Goal: Task Accomplishment & Management: Complete application form

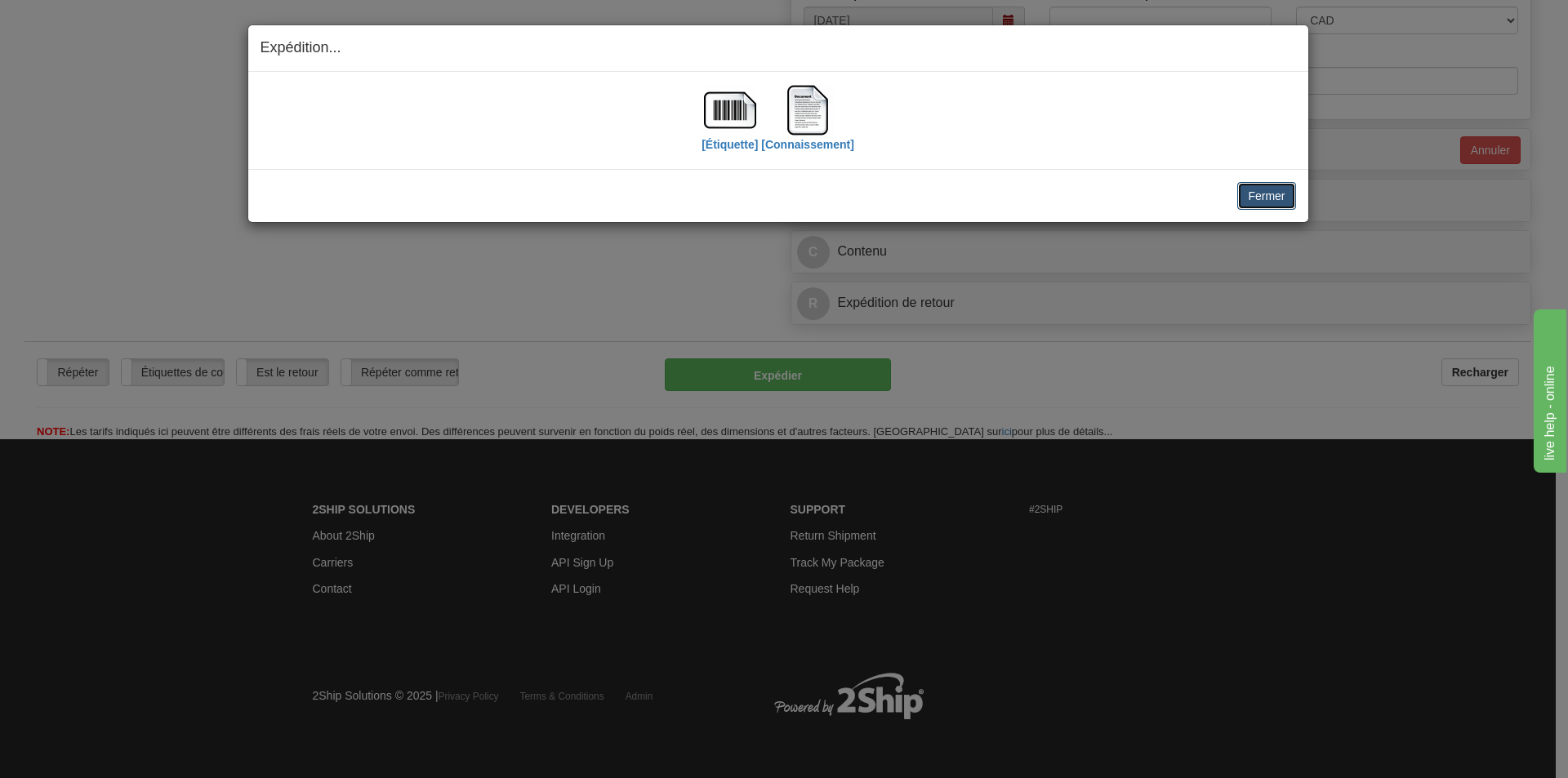
click at [1265, 186] on button "Fermer" at bounding box center [1266, 195] width 58 height 27
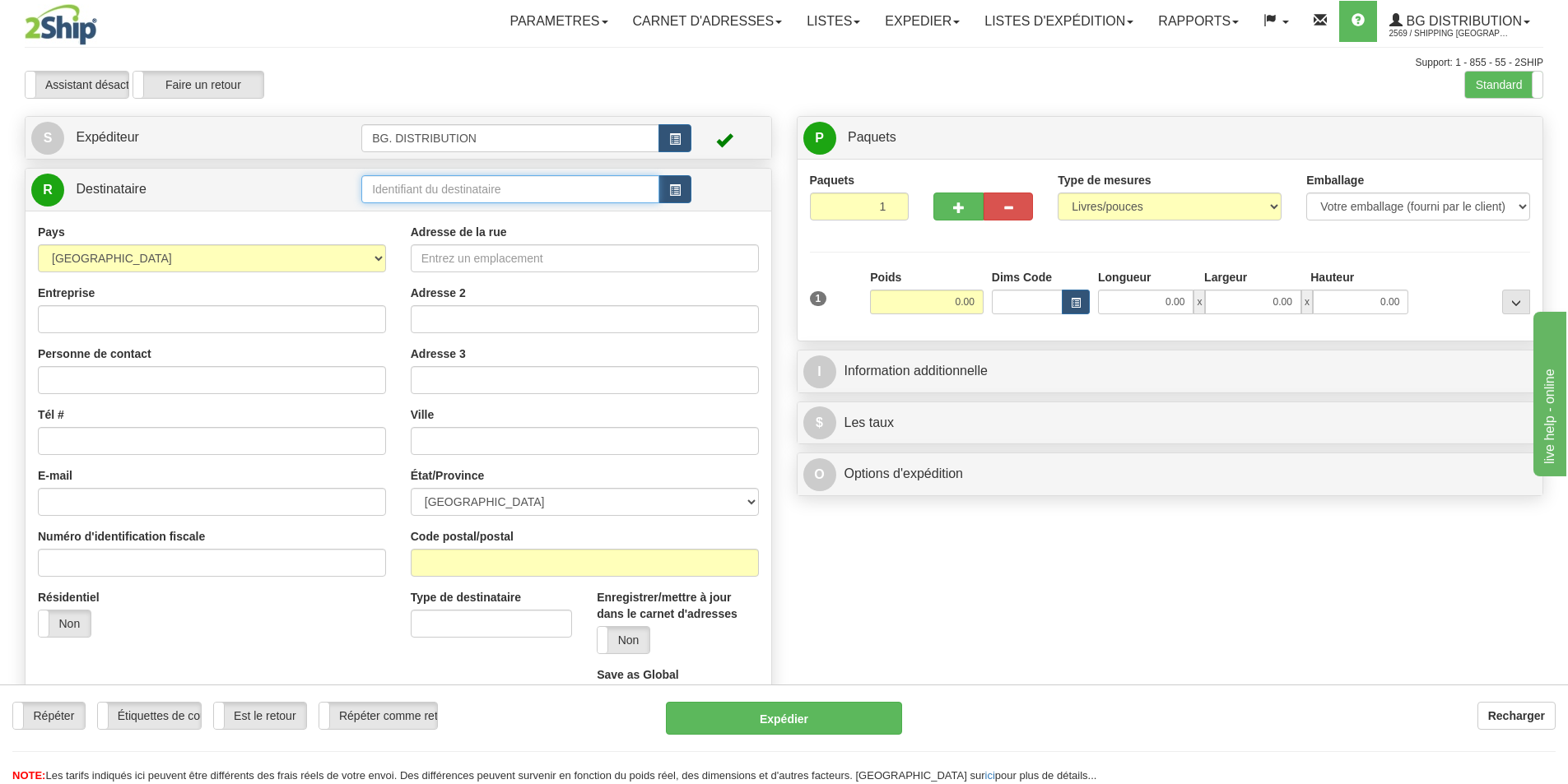
click at [385, 176] on input "text" at bounding box center [510, 188] width 298 height 28
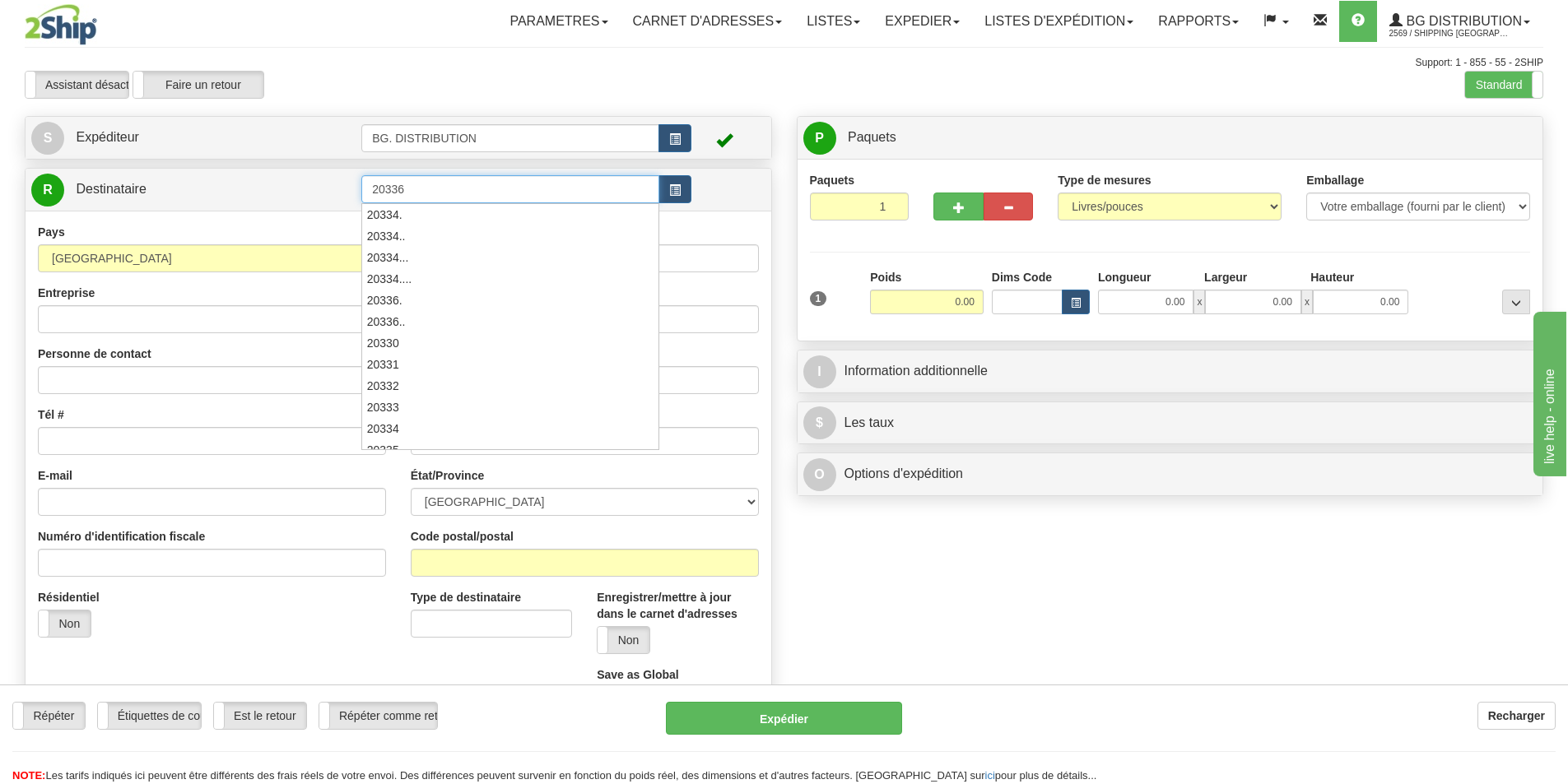
type input "20336"
click button "Supprimer" at bounding box center [0, 0] width 0 height 0
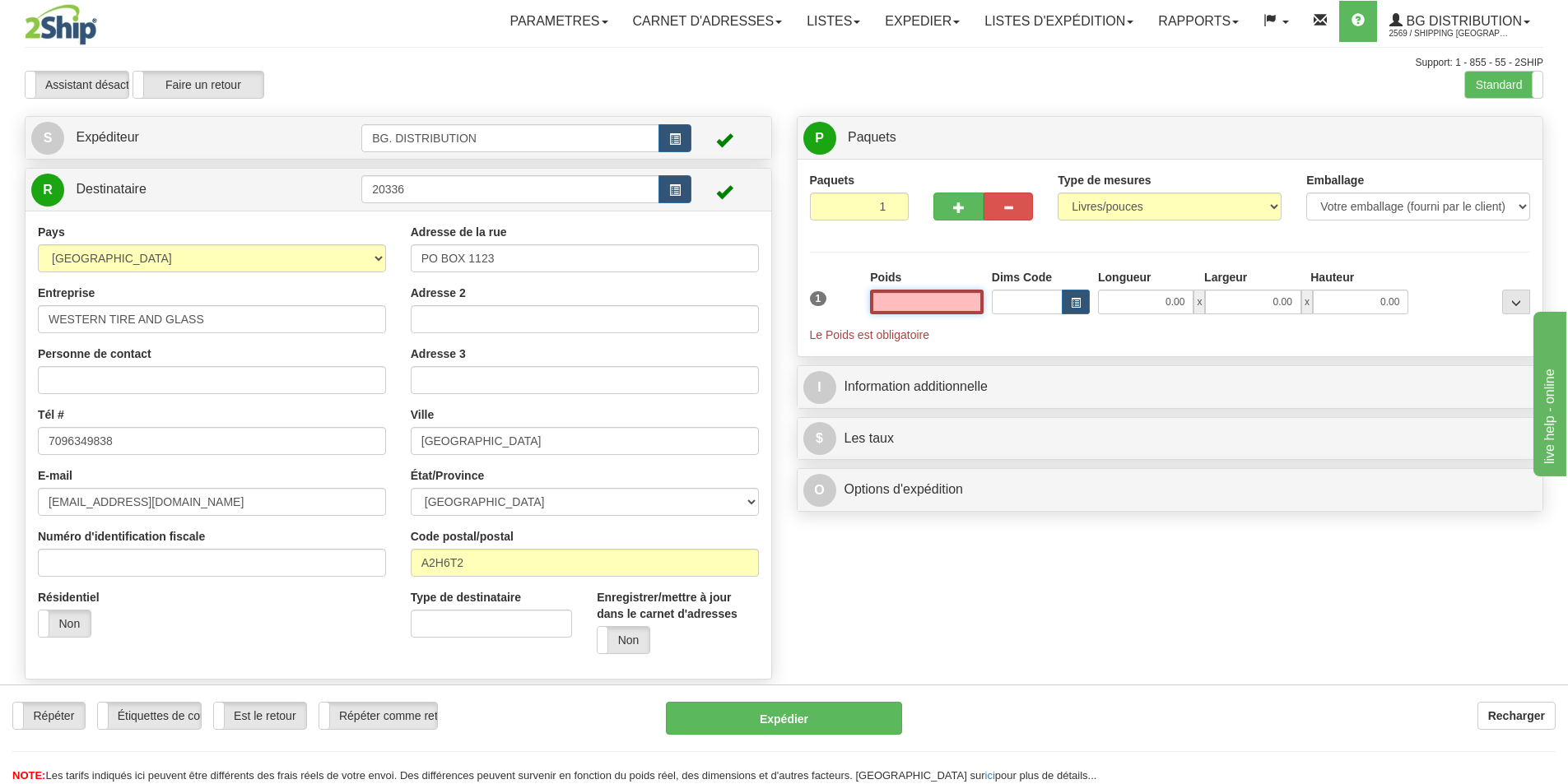
click at [924, 303] on input "text" at bounding box center [926, 302] width 114 height 25
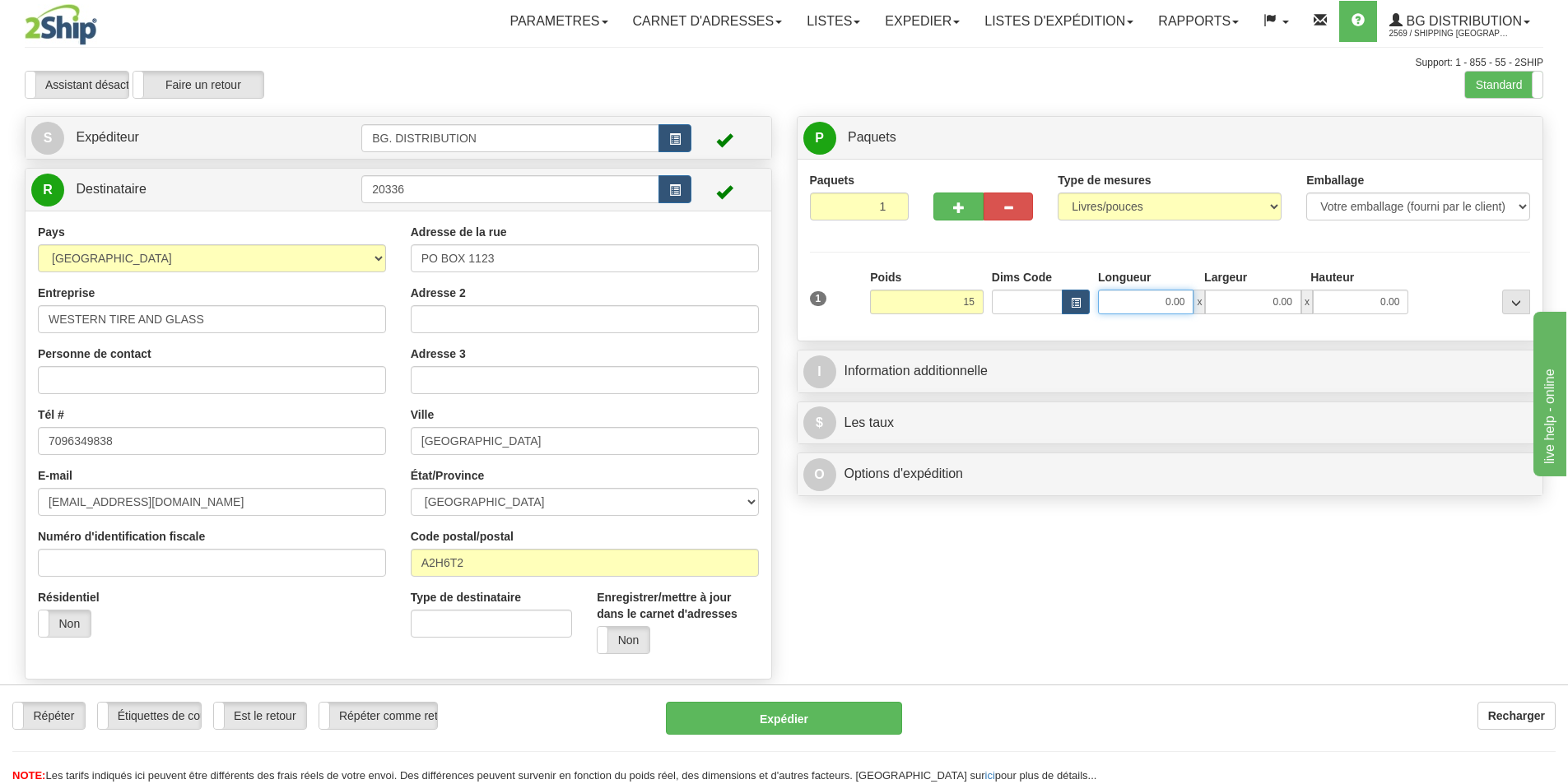
type input "15.00"
click at [1154, 299] on input "0.00" at bounding box center [1146, 302] width 96 height 25
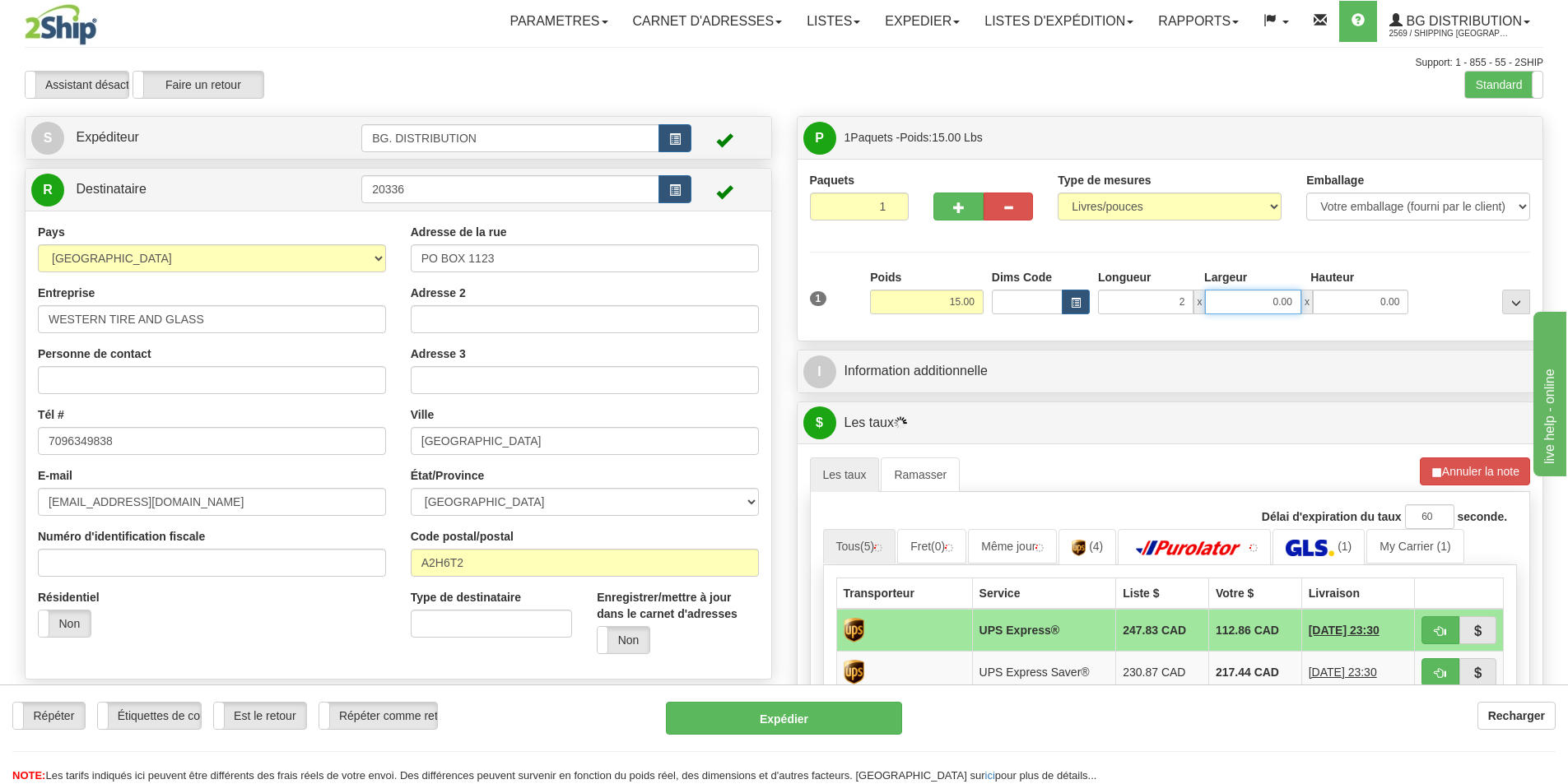
type input "2.00"
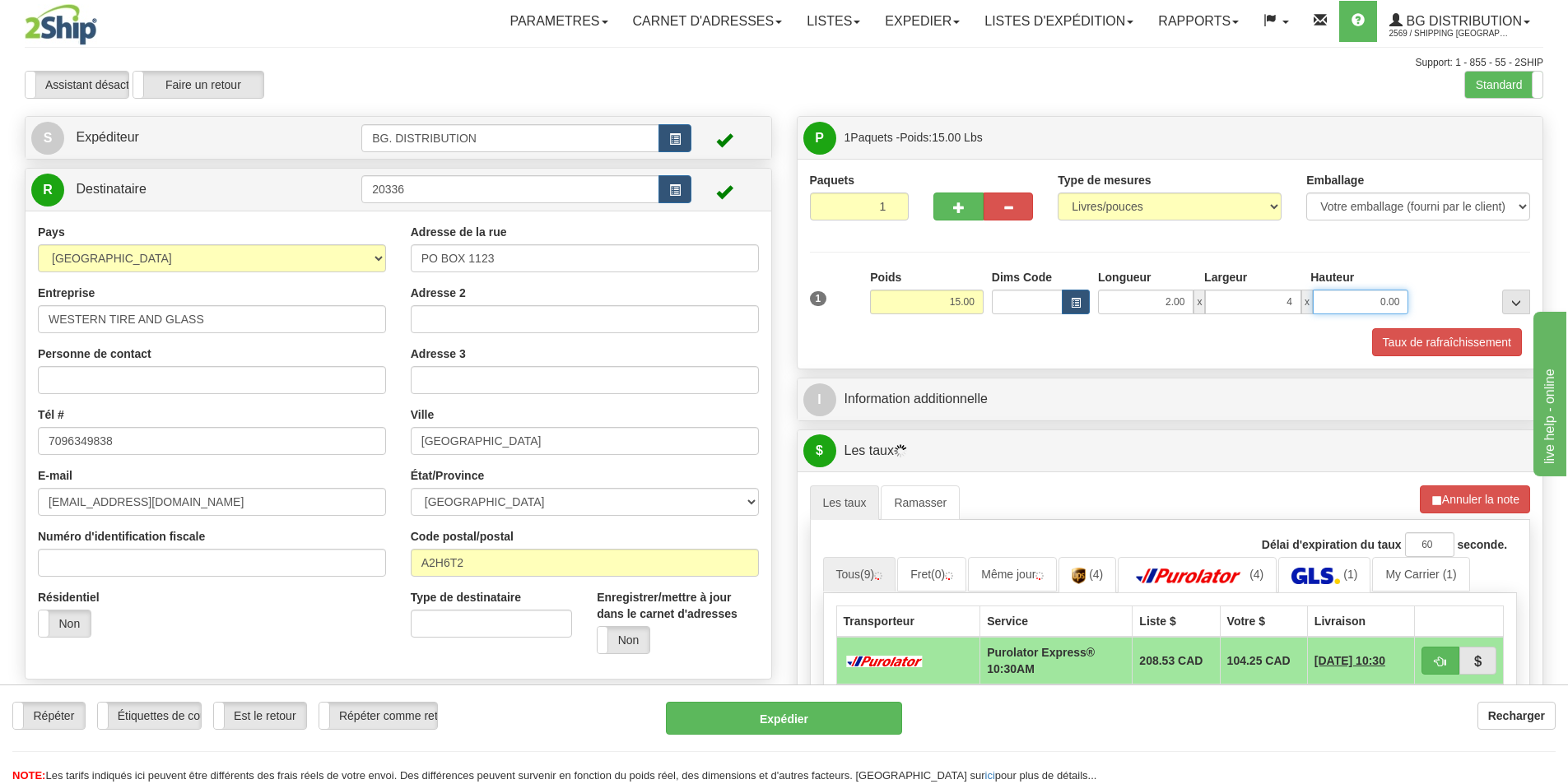
type input "4.00"
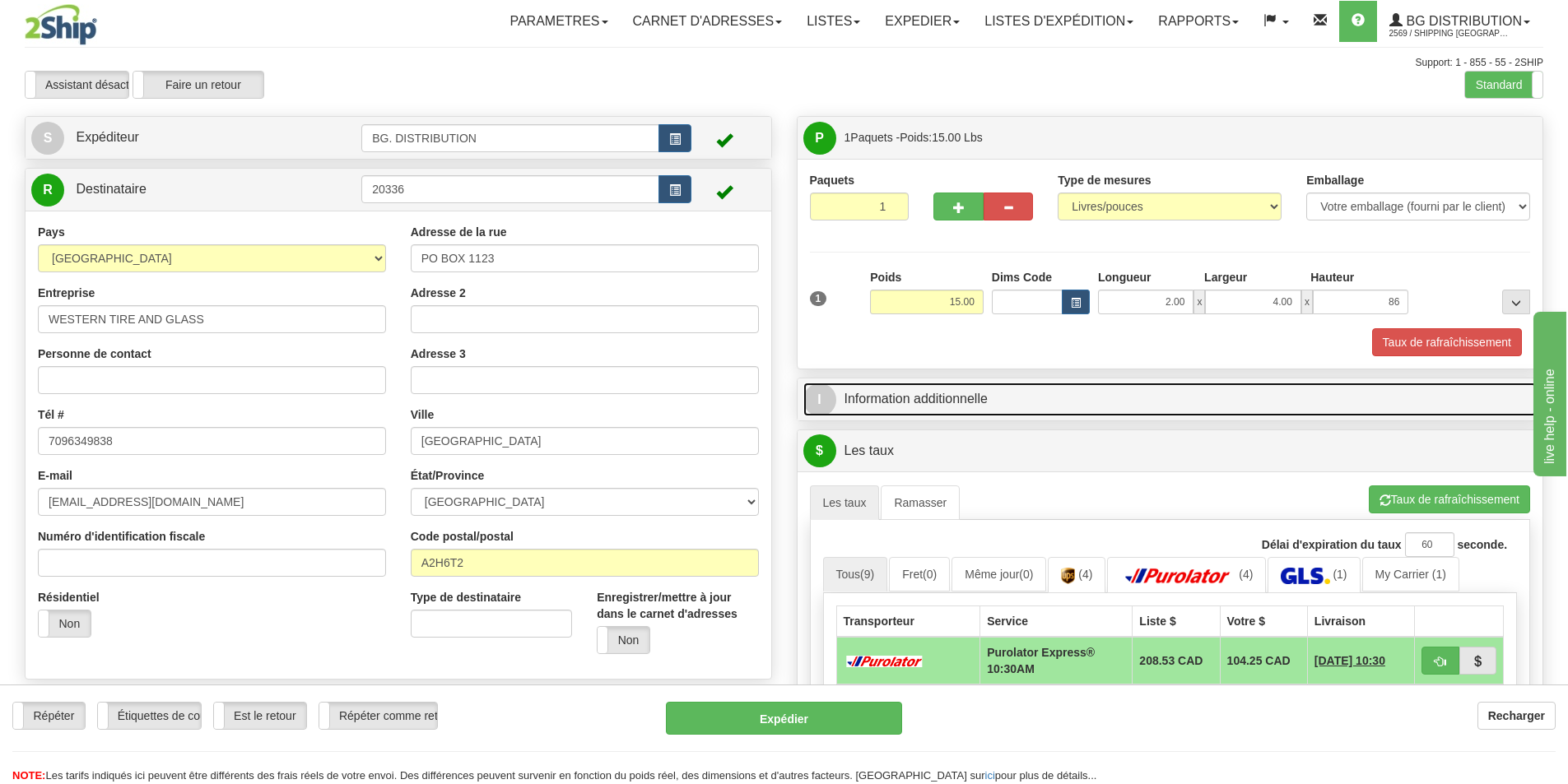
type input "86.00"
click at [1026, 388] on link "I Information additionnelle" at bounding box center [1171, 399] width 734 height 33
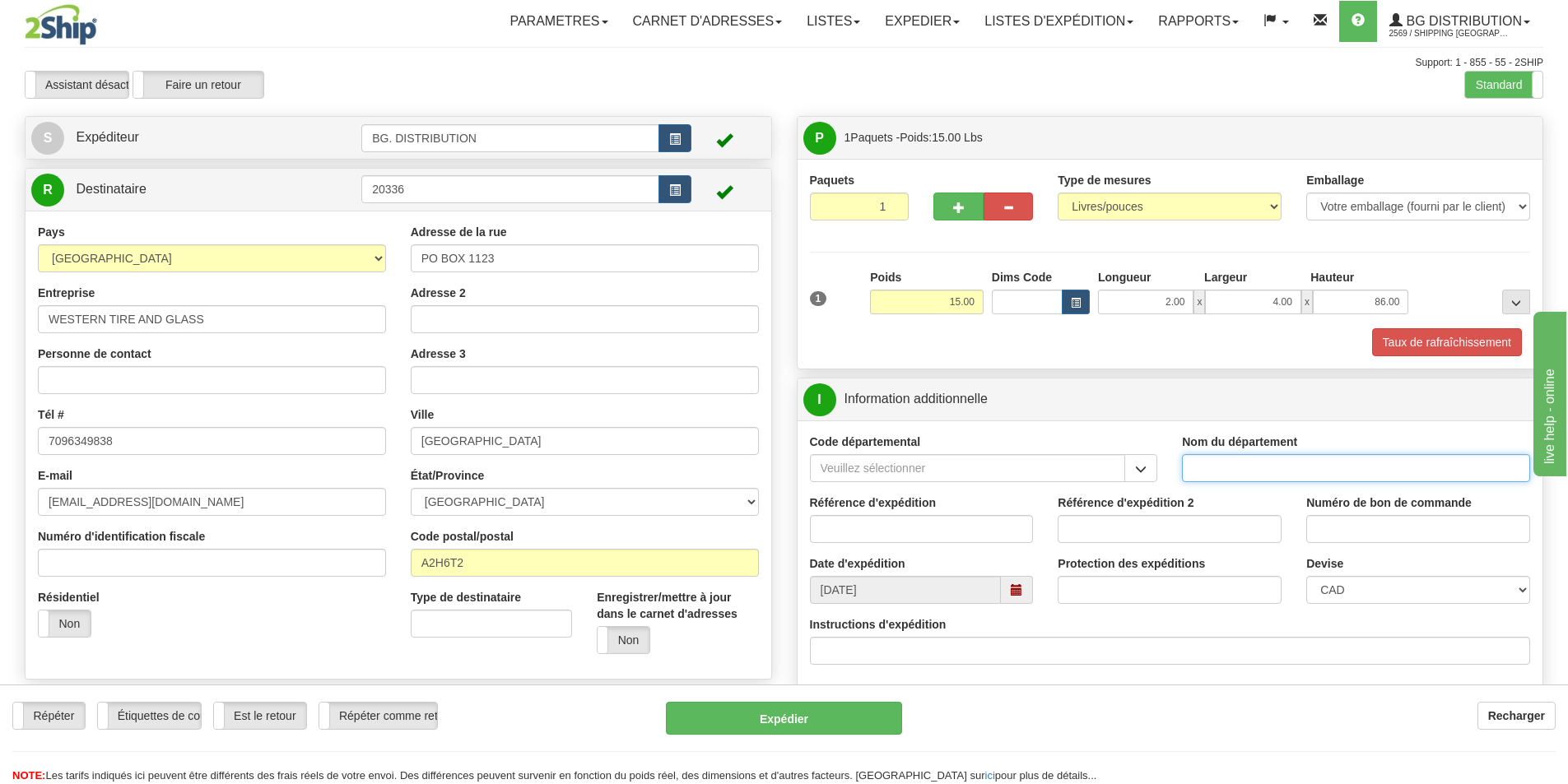
click at [1273, 473] on input "Nom du département" at bounding box center [1356, 467] width 348 height 28
type input "."
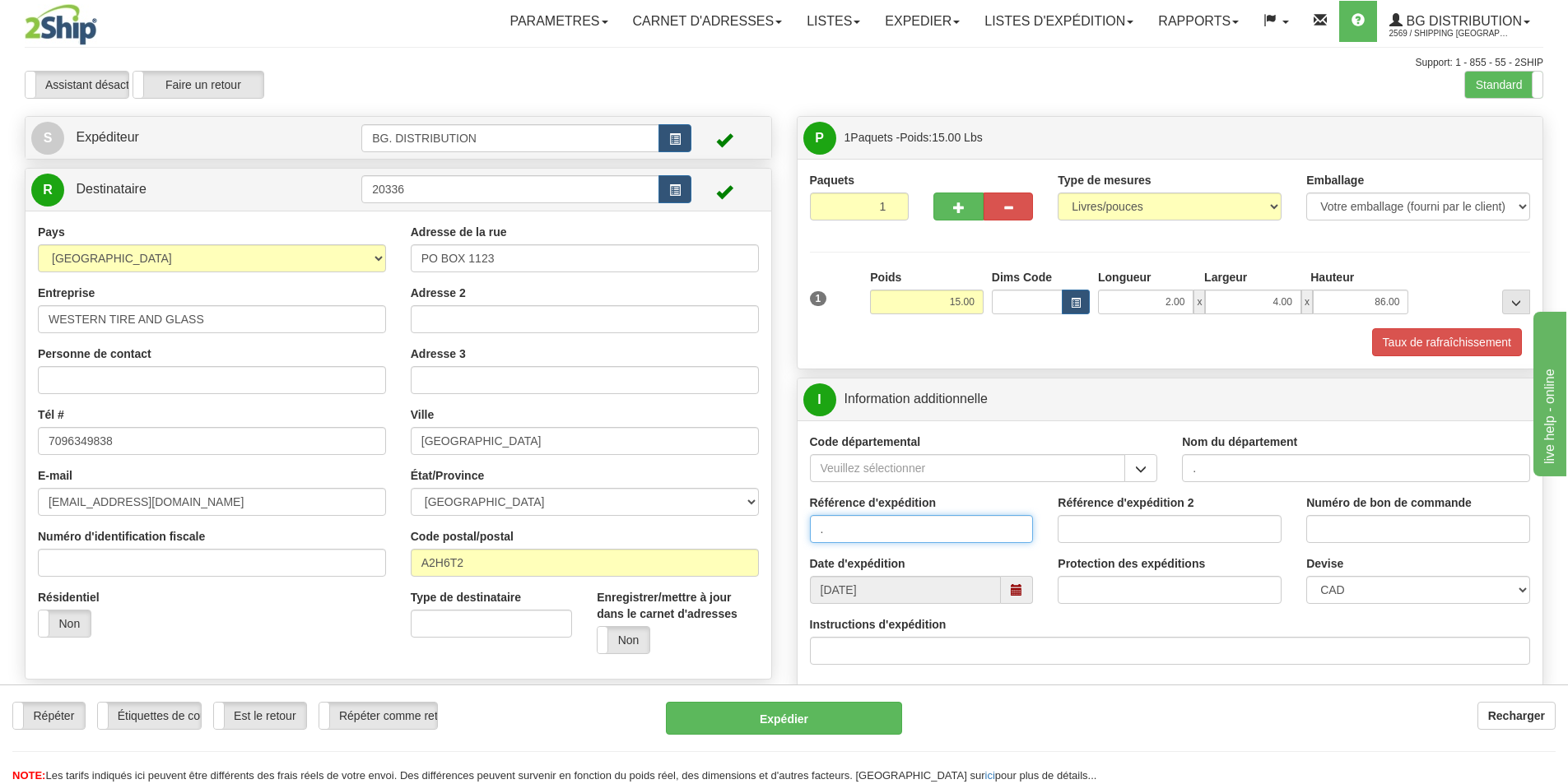
type input "."
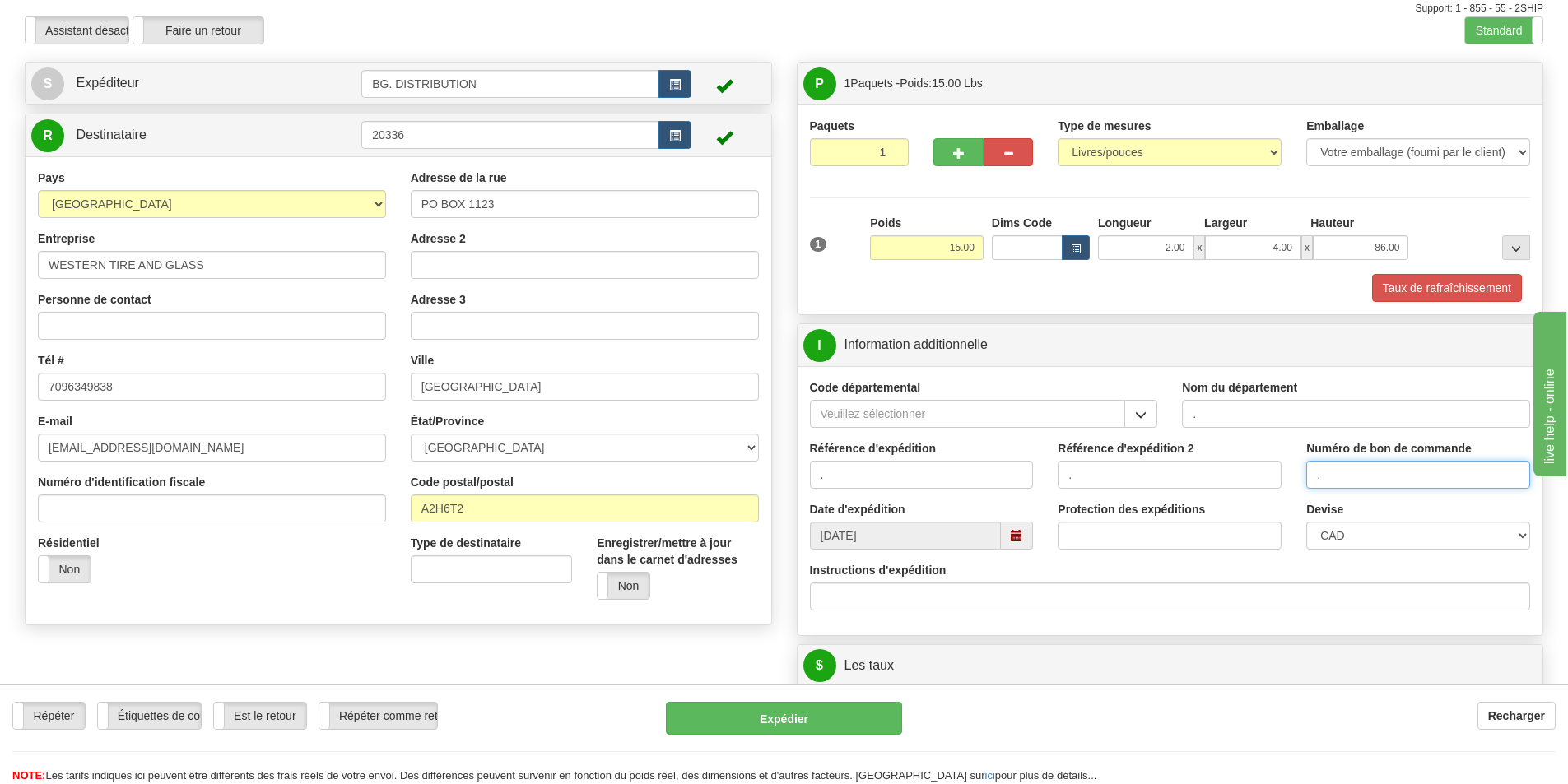
scroll to position [82, 0]
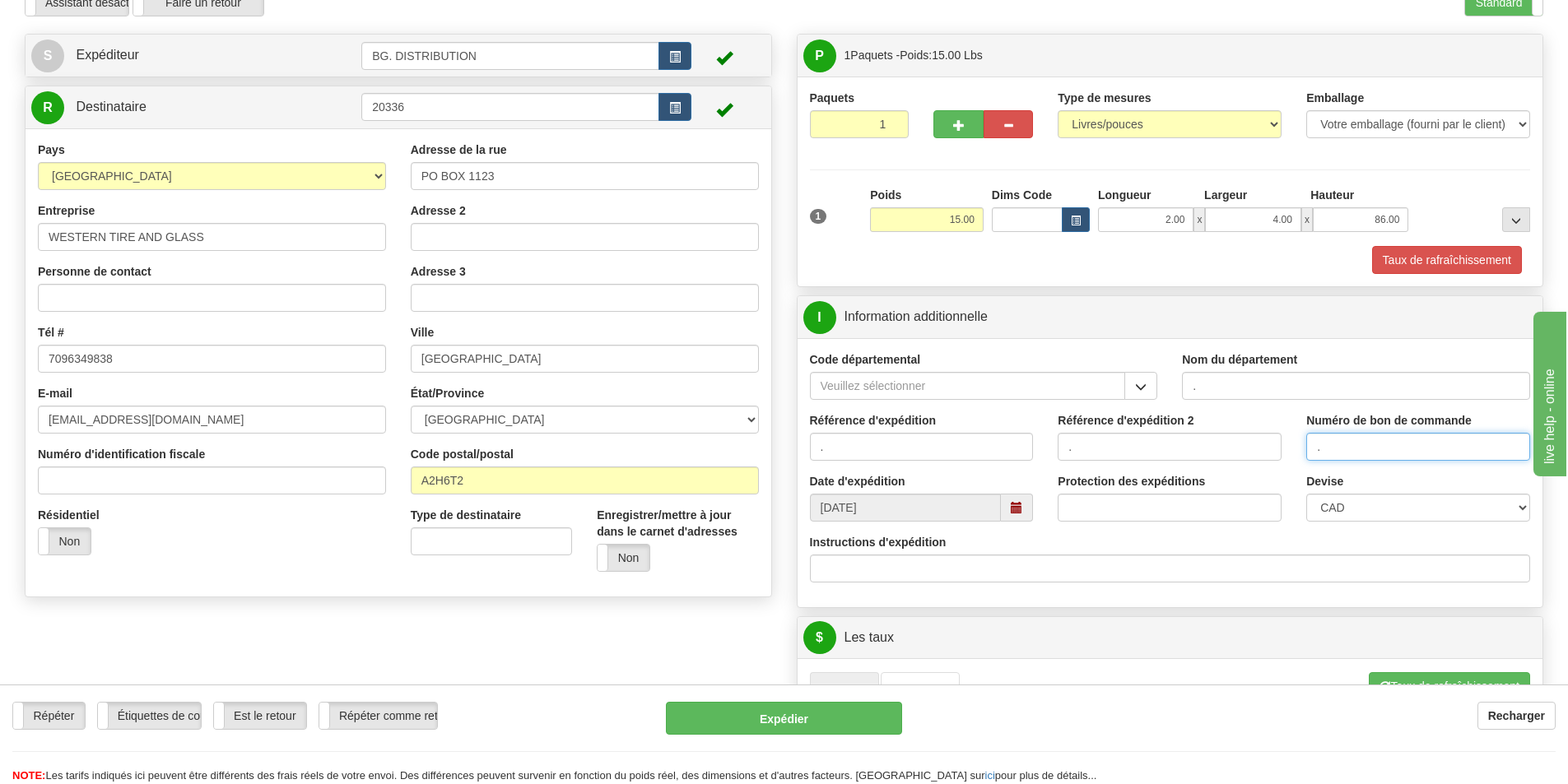
type input "."
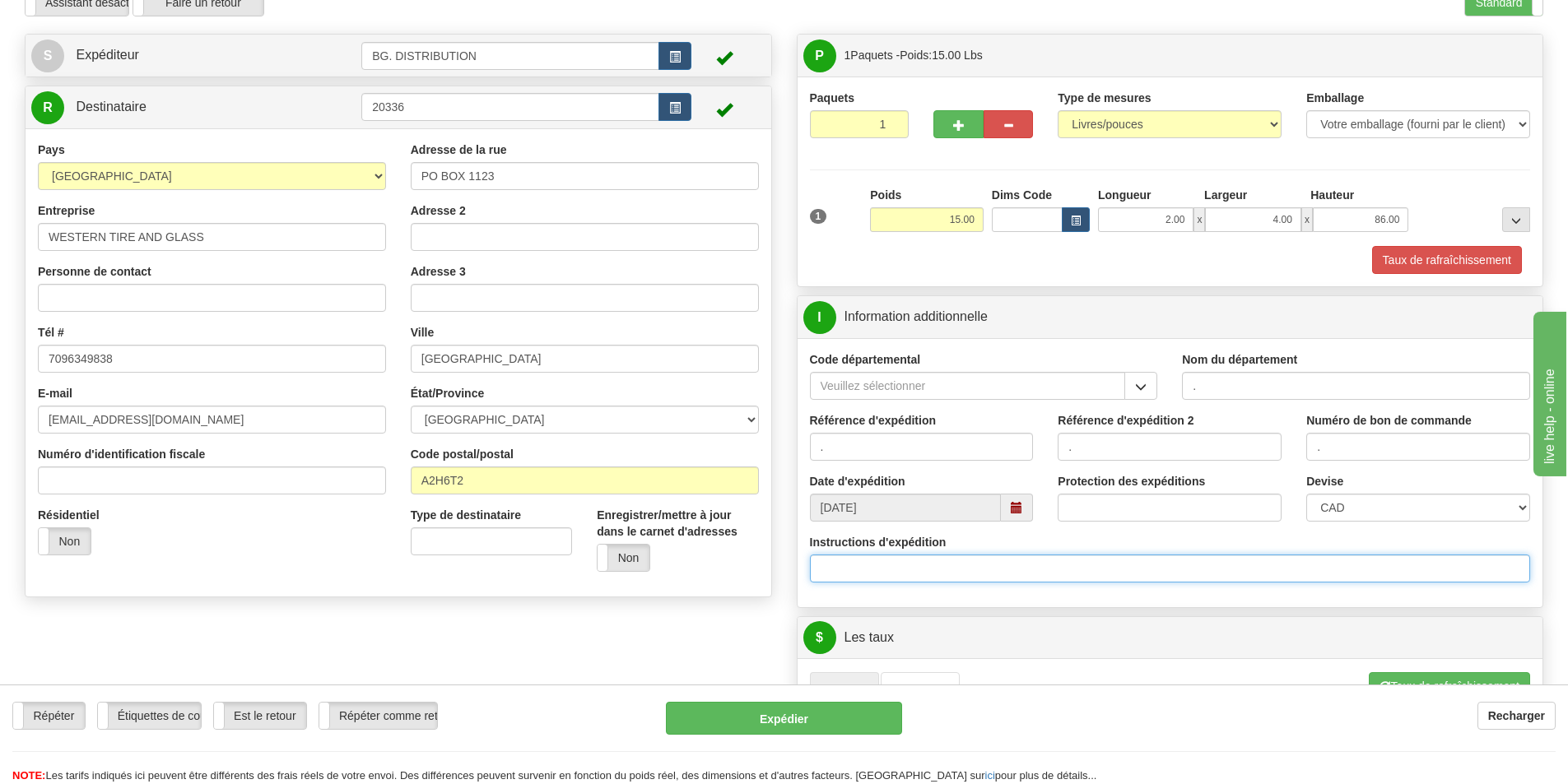
click at [965, 567] on input "Instructions d'expédition" at bounding box center [1171, 568] width 721 height 28
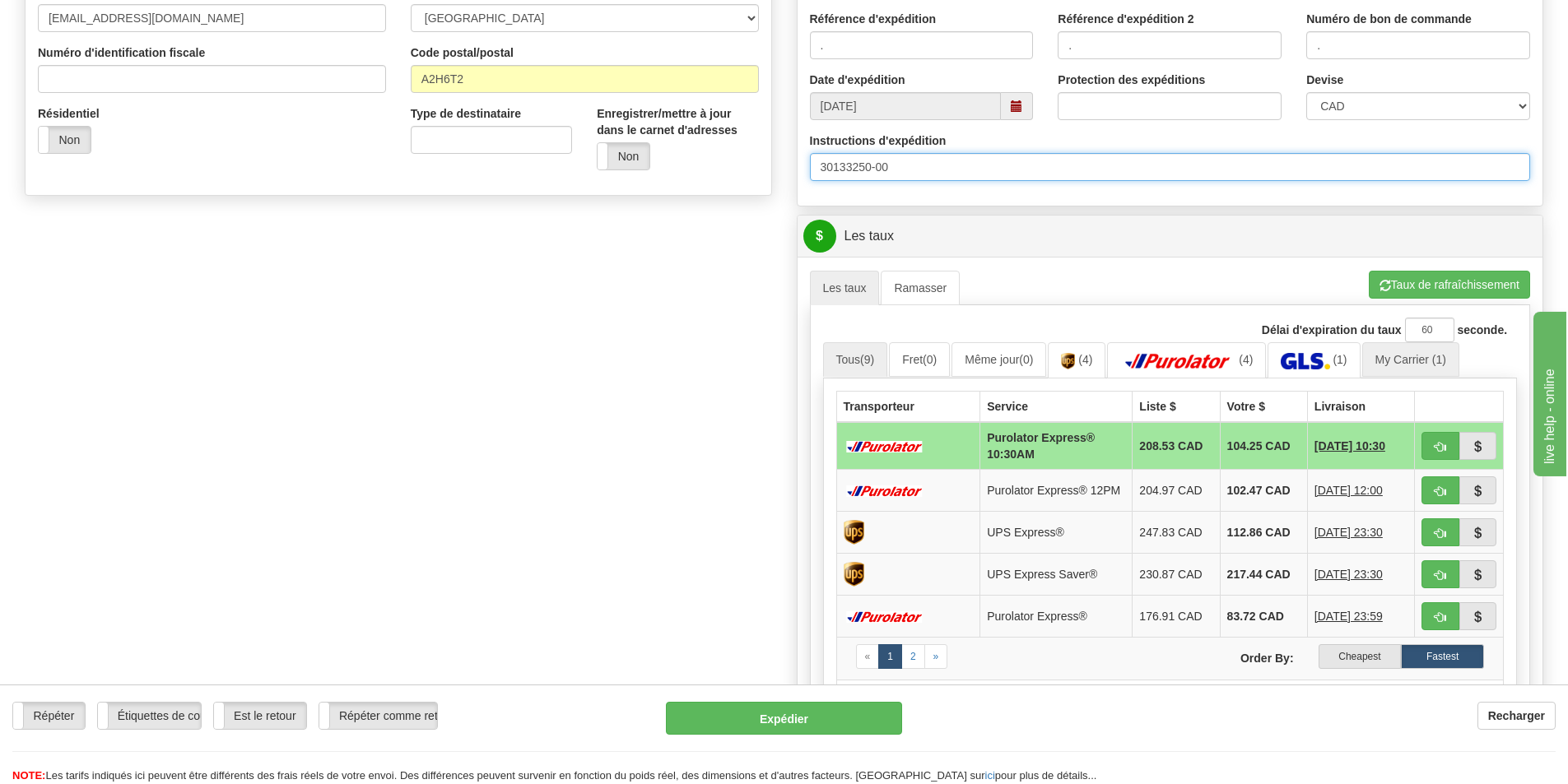
scroll to position [494, 0]
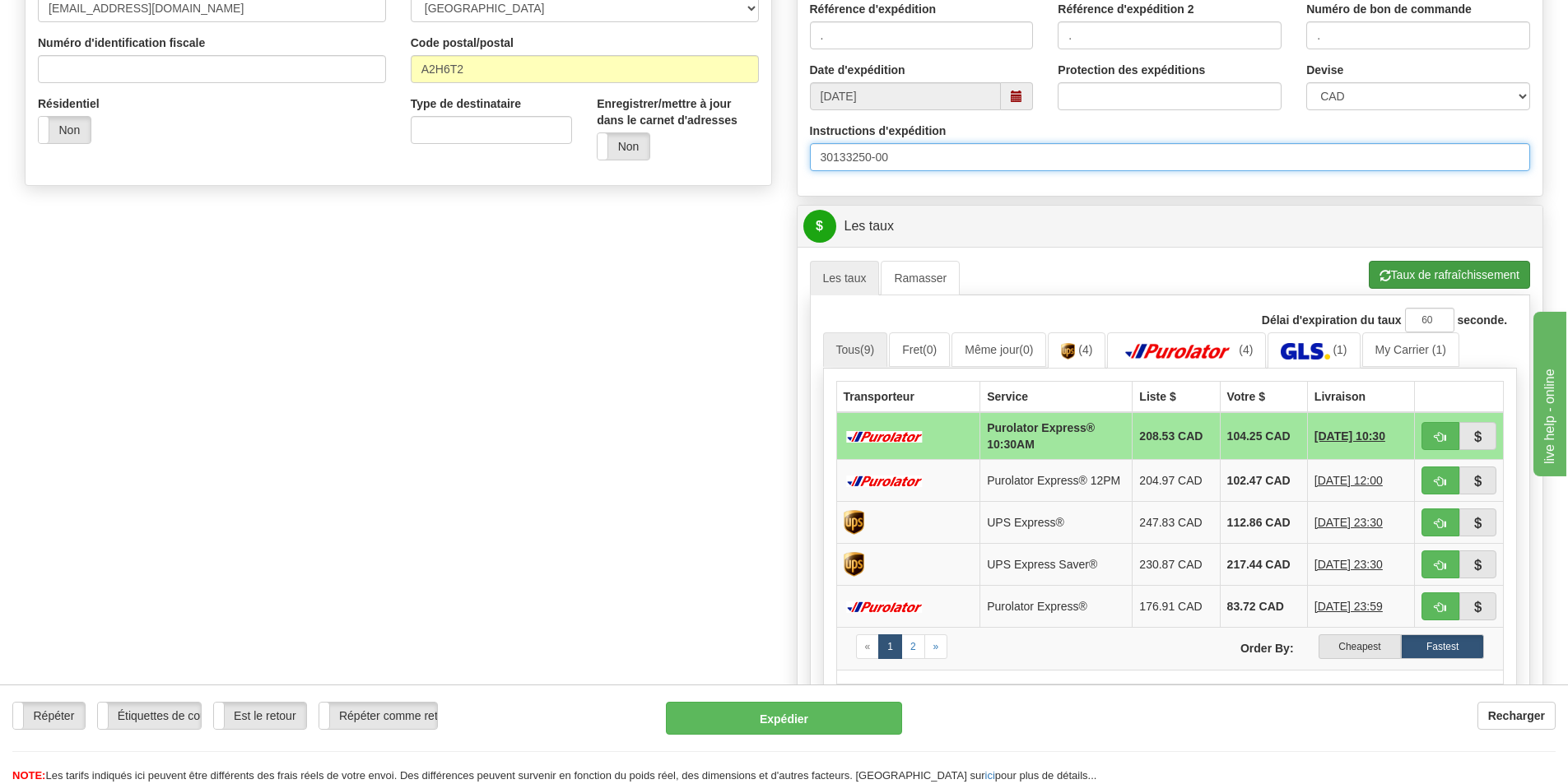
type input "30133250-00"
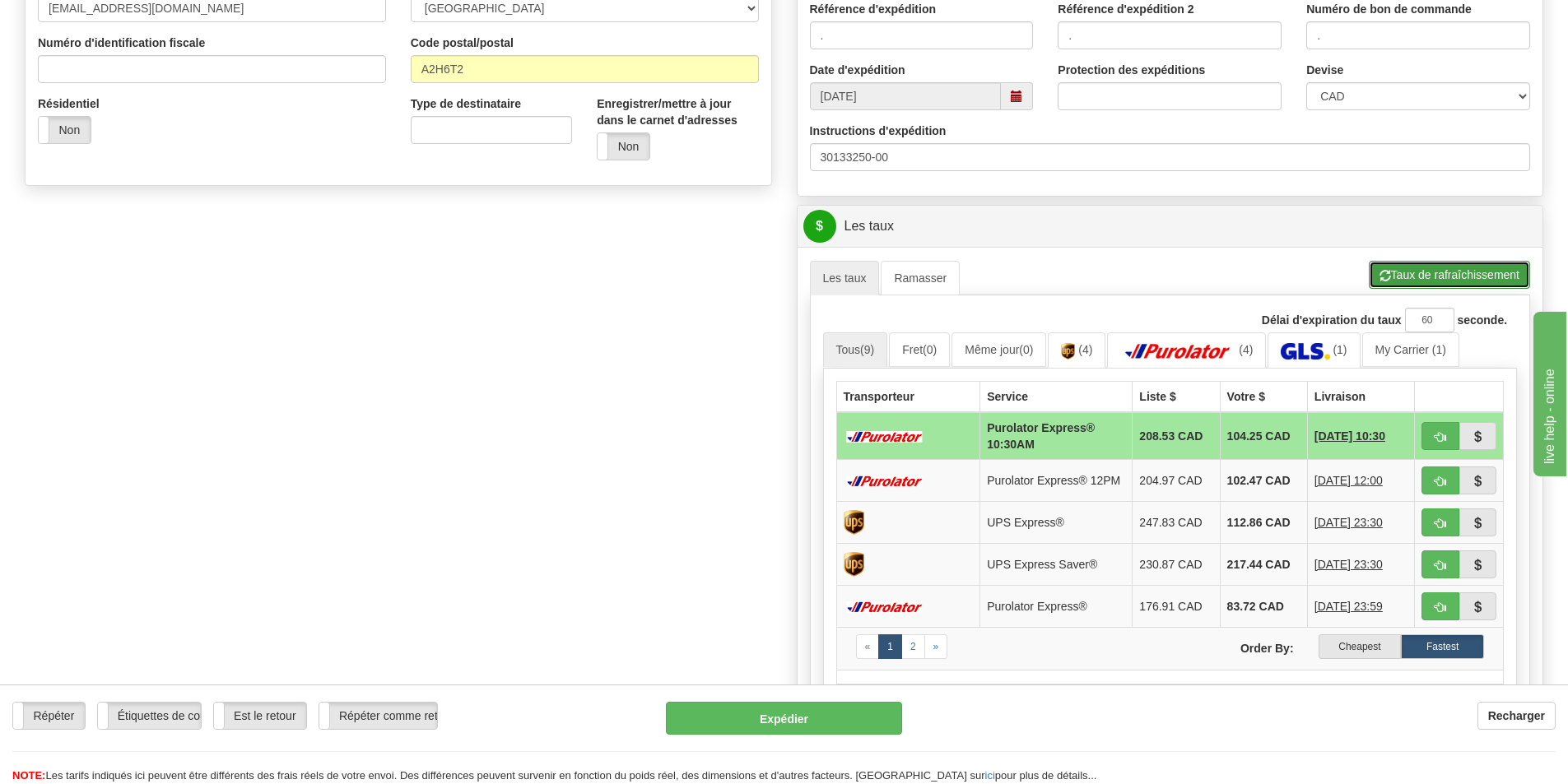
click at [1450, 274] on button "Taux de rafraîchissement" at bounding box center [1449, 274] width 161 height 28
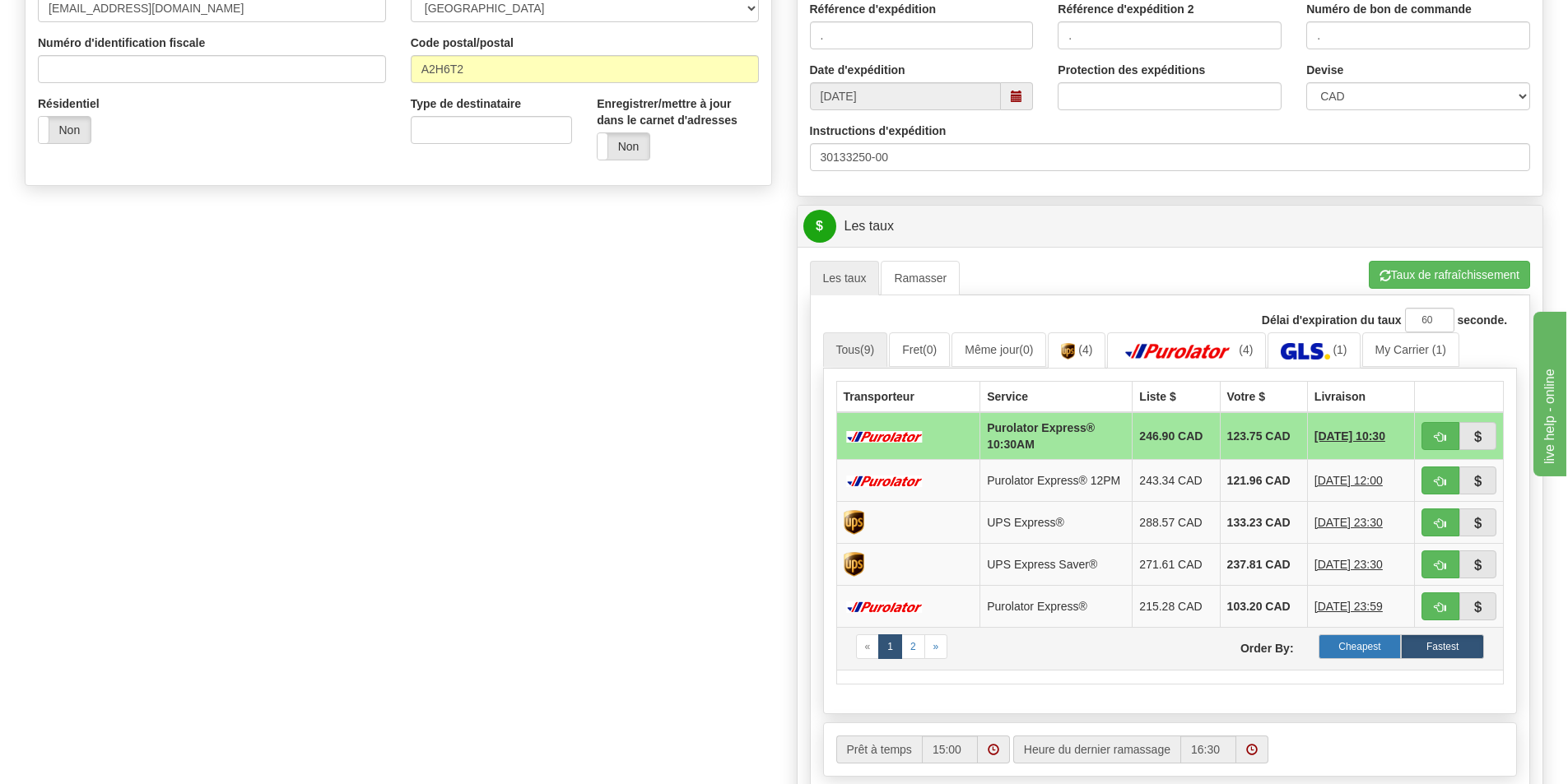
click at [1332, 654] on label "Cheapest" at bounding box center [1360, 646] width 83 height 25
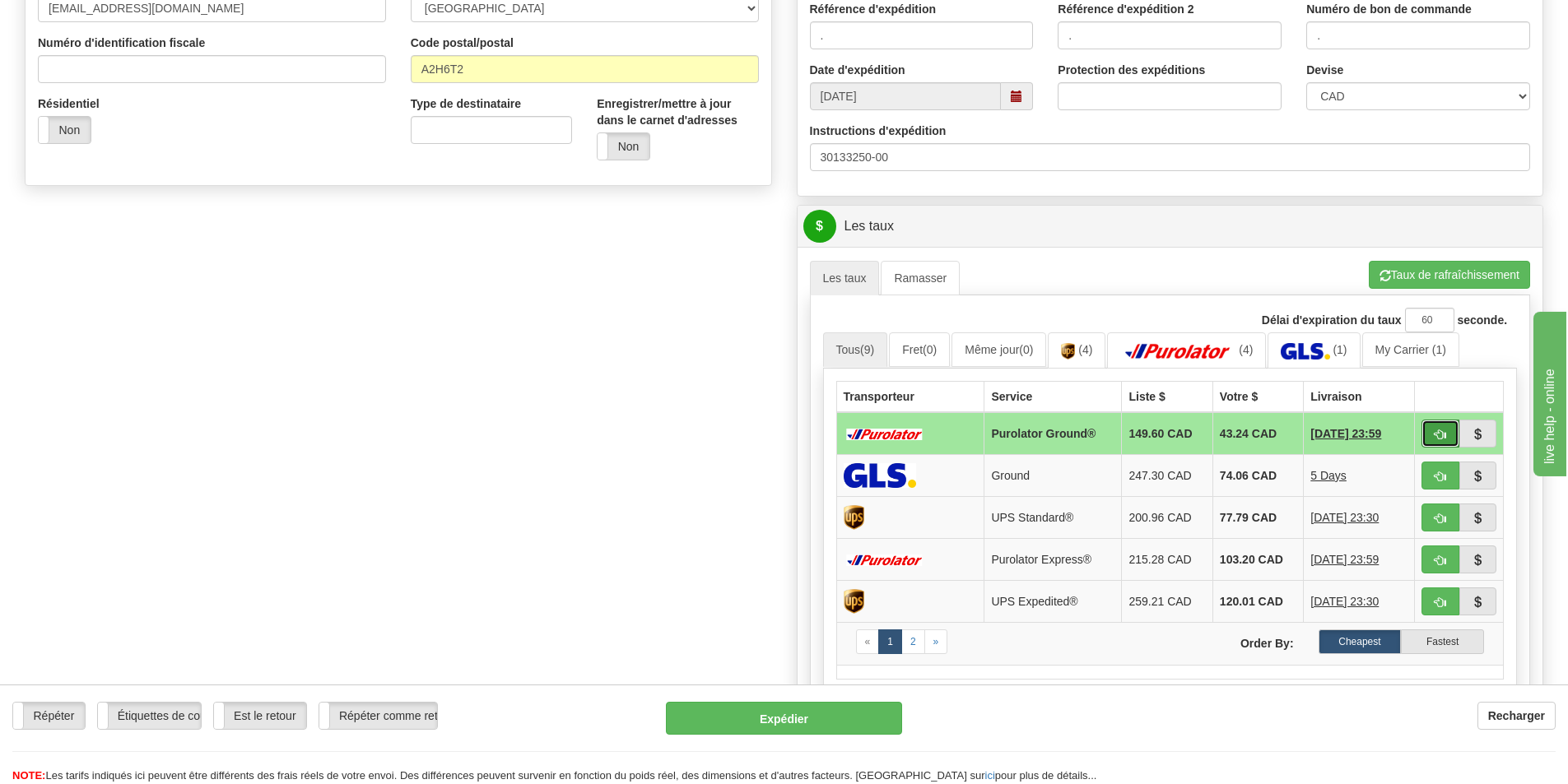
click at [1439, 432] on span "button" at bounding box center [1440, 434] width 11 height 11
type input "260"
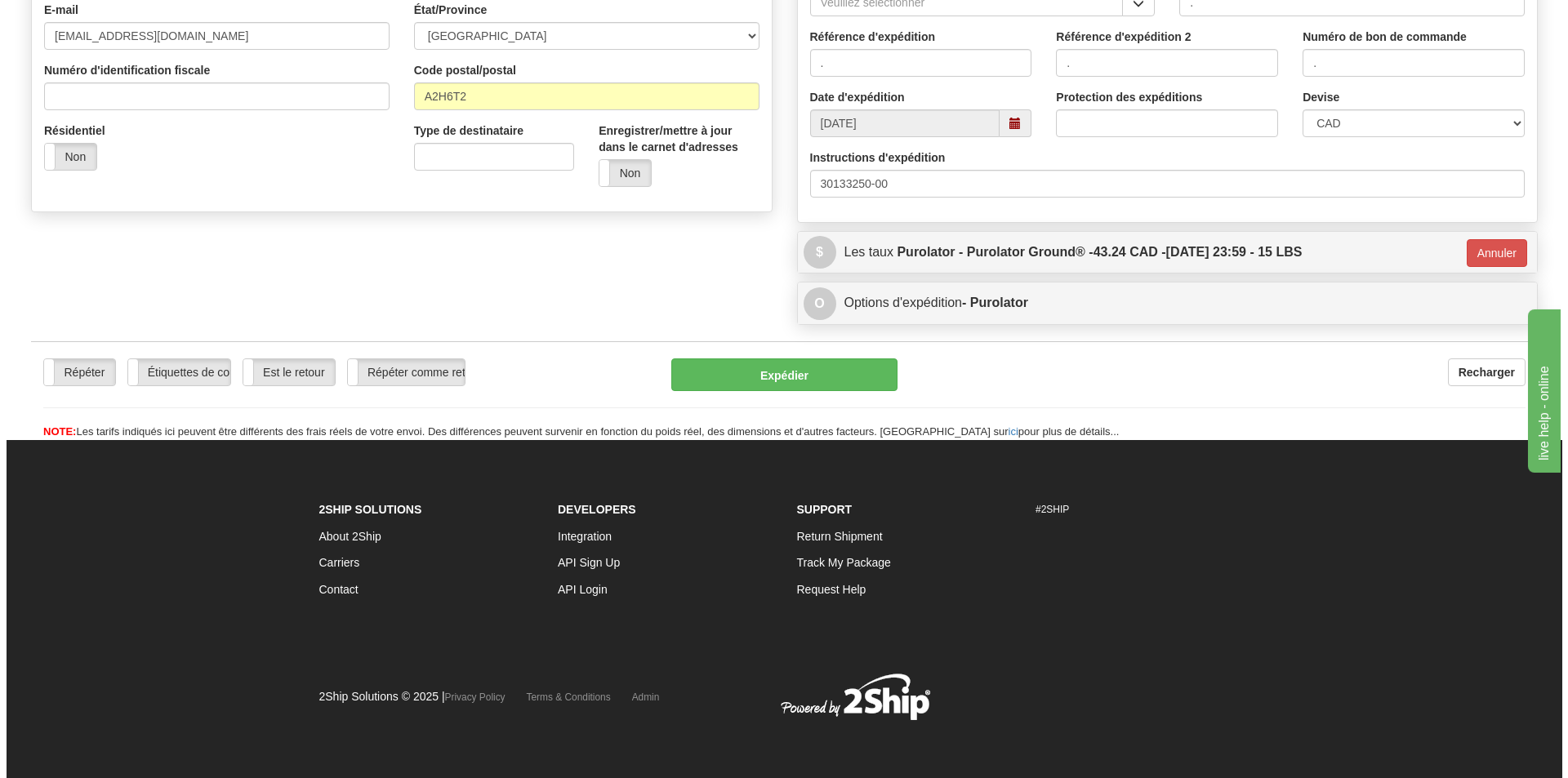
scroll to position [462, 0]
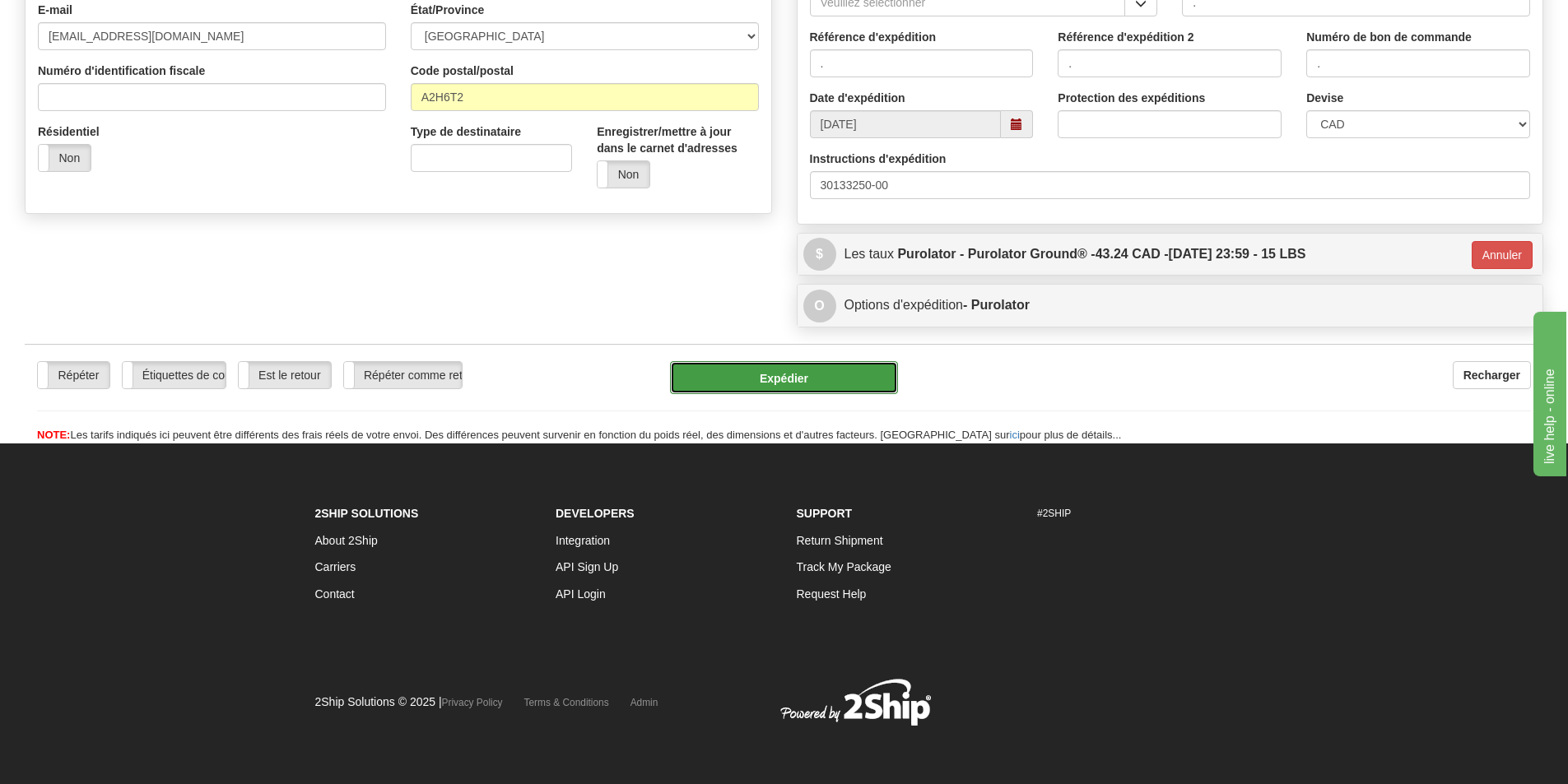
click at [822, 376] on button "Expédier" at bounding box center [784, 377] width 228 height 32
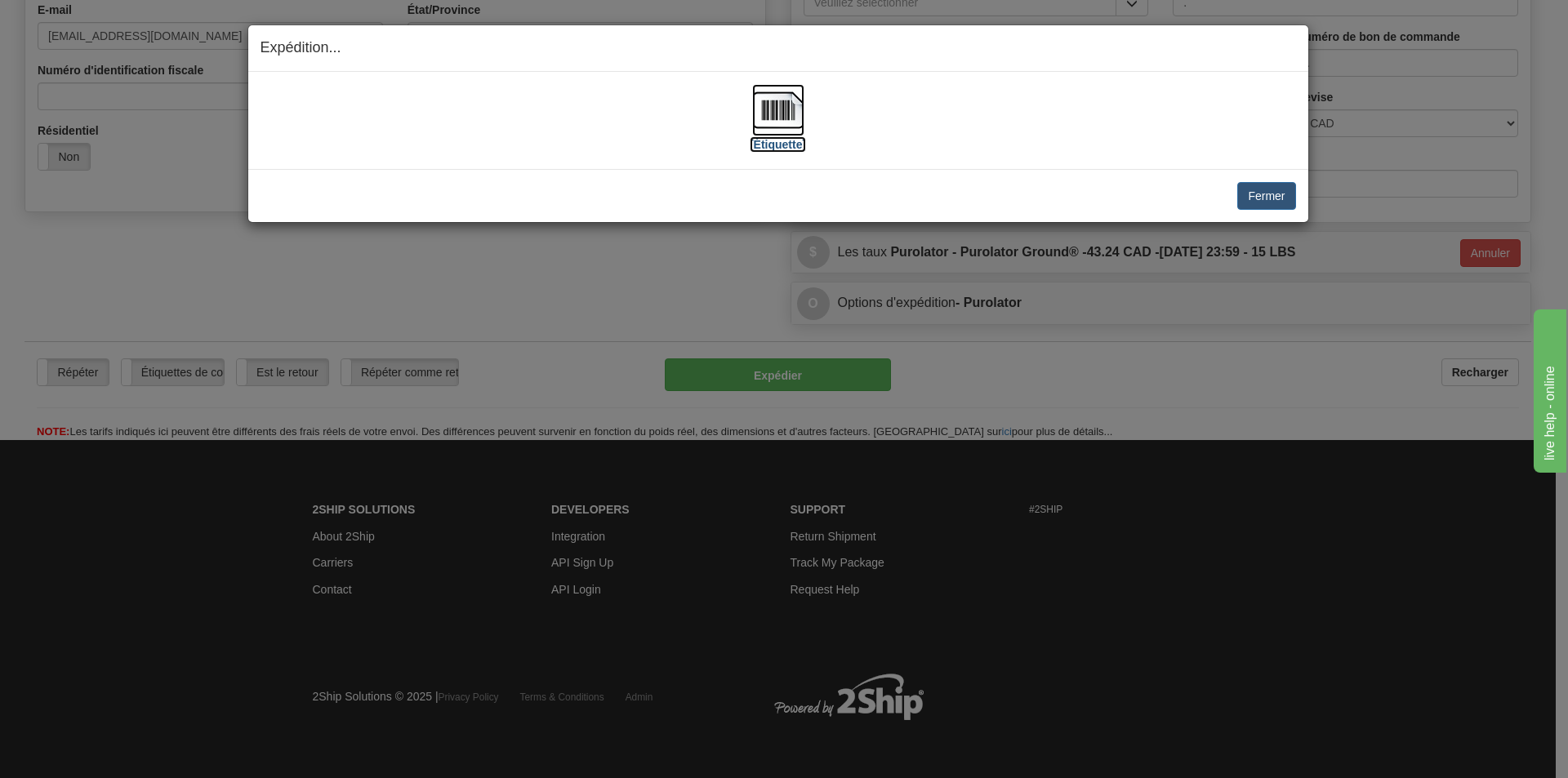
click at [774, 107] on img at bounding box center [777, 110] width 52 height 52
